Goal: Task Accomplishment & Management: Use online tool/utility

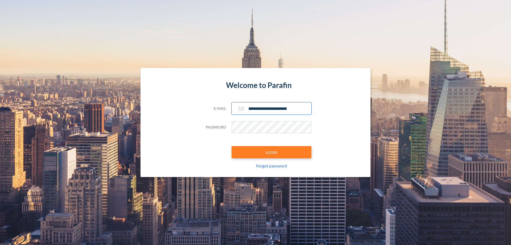
type input "**********"
click at [271, 152] on button "LOGIN" at bounding box center [271, 152] width 80 height 12
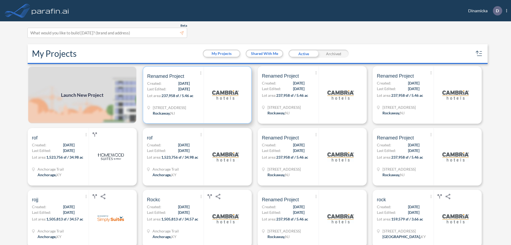
scroll to position [1, 0]
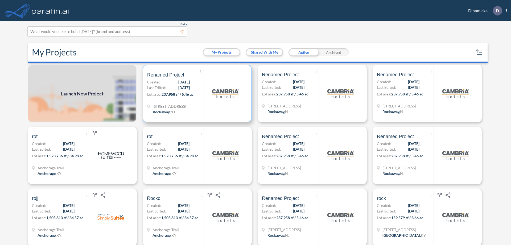
click at [196, 93] on p "Lot area: 237,958 sf / 5.46 ac" at bounding box center [175, 95] width 56 height 8
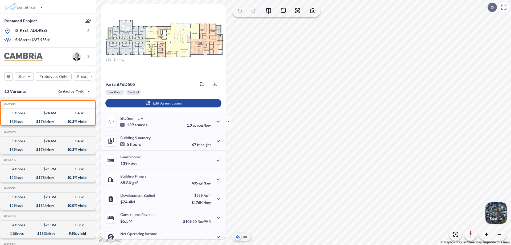
scroll to position [27, 0]
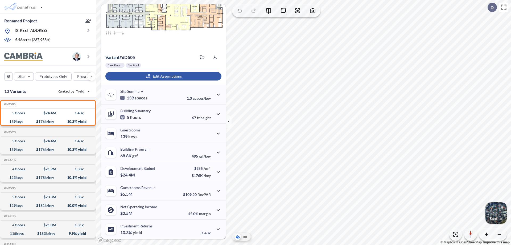
click at [163, 76] on div "button" at bounding box center [163, 76] width 116 height 9
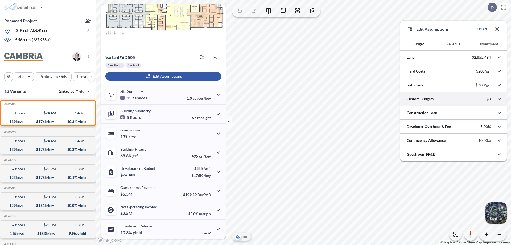
click at [453, 99] on div at bounding box center [453, 99] width 106 height 14
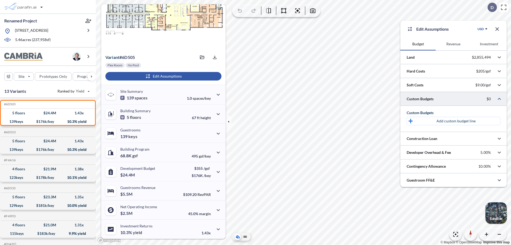
click at [456, 121] on p "Add custom budget line" at bounding box center [455, 120] width 39 height 5
